Goal: Task Accomplishment & Management: Manage account settings

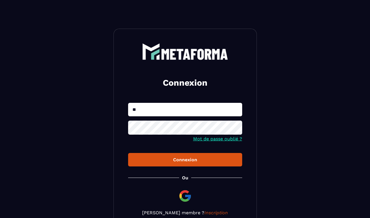
type input "*"
type input "**********"
click at [239, 129] on icon at bounding box center [235, 128] width 7 height 7
click at [195, 160] on div "Connexion" at bounding box center [185, 159] width 105 height 5
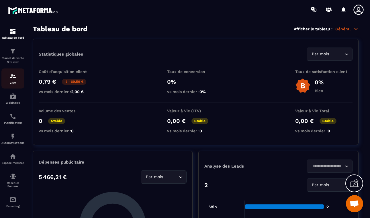
click at [15, 78] on img at bounding box center [12, 76] width 7 height 7
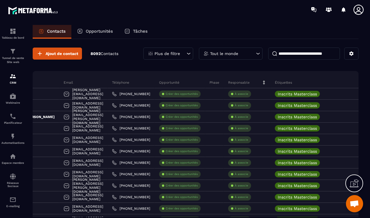
click at [257, 23] on section "Tableau de bord Tunnel de vente Site web CRM Webinaire Planificateur Automatisa…" at bounding box center [185, 126] width 370 height 215
